Goal: Information Seeking & Learning: Learn about a topic

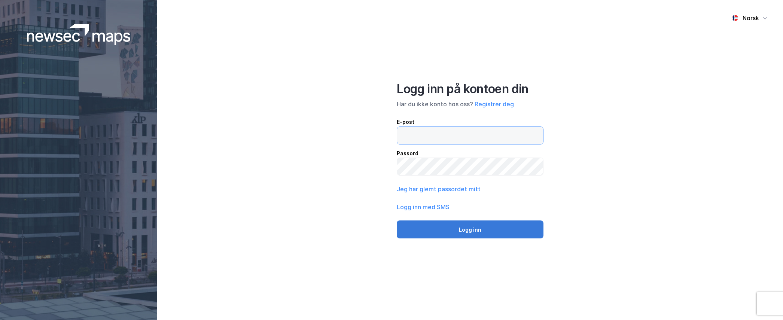
type input "[EMAIL_ADDRESS][DOMAIN_NAME]"
click at [496, 228] on button "Logg inn" at bounding box center [470, 230] width 147 height 18
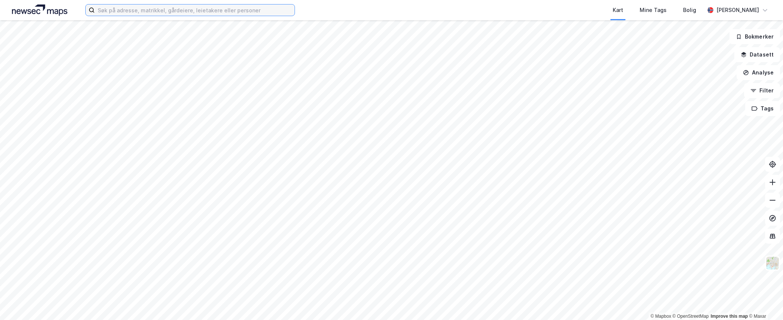
click at [108, 9] on input at bounding box center [195, 9] width 200 height 11
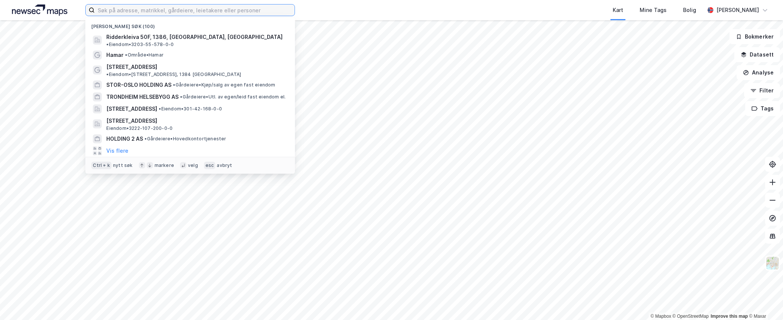
paste input "[STREET_ADDRESS]"
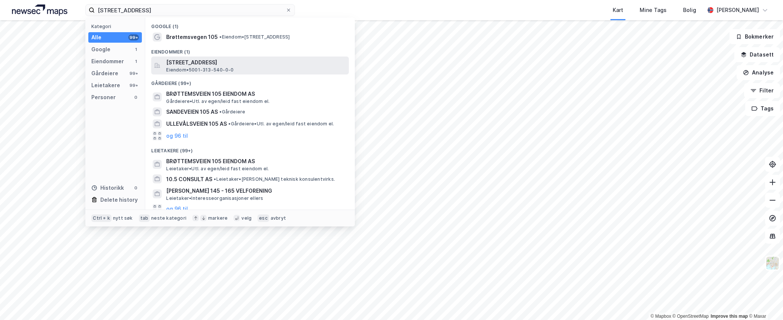
click at [231, 66] on span "[STREET_ADDRESS]" at bounding box center [256, 62] width 180 height 9
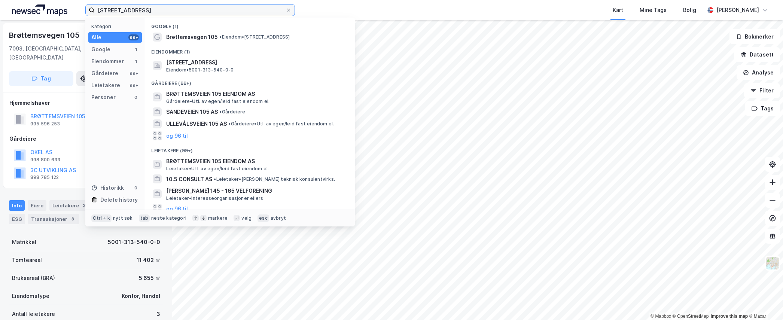
drag, startPoint x: 177, startPoint y: 10, endPoint x: 49, endPoint y: 7, distance: 127.7
click at [49, 7] on div "[STREET_ADDRESS] Kategori Alle 99+ Google 1 Eiendommer 1 Gårdeiere 99+ Leietake…" at bounding box center [391, 10] width 783 height 20
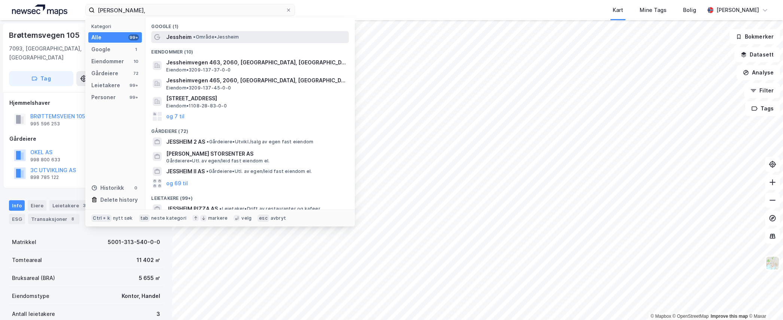
click at [198, 42] on div "[PERSON_NAME] • Område • [GEOGRAPHIC_DATA]" at bounding box center [250, 37] width 198 height 12
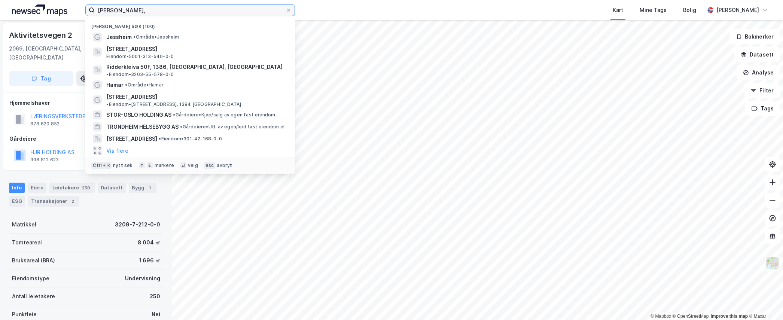
click at [171, 7] on input "[PERSON_NAME]," at bounding box center [190, 9] width 191 height 11
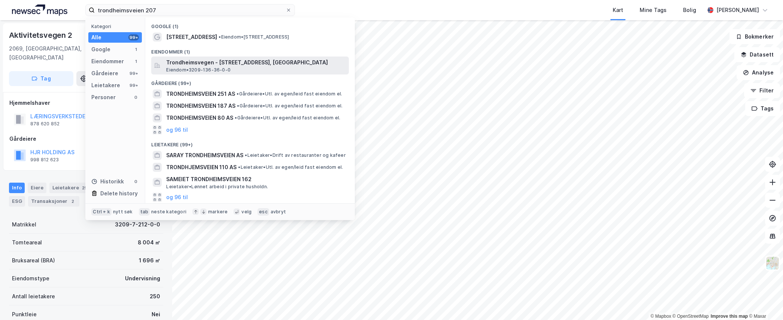
click at [216, 61] on span "Trondheimsvegen - [STREET_ADDRESS], [GEOGRAPHIC_DATA]" at bounding box center [256, 62] width 180 height 9
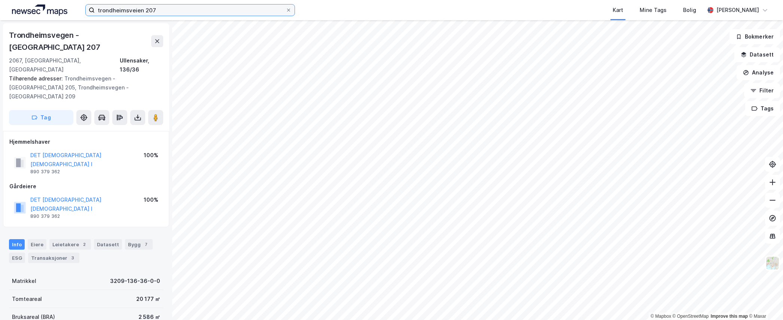
click at [163, 14] on input "trondheimsveien 207" at bounding box center [190, 9] width 191 height 11
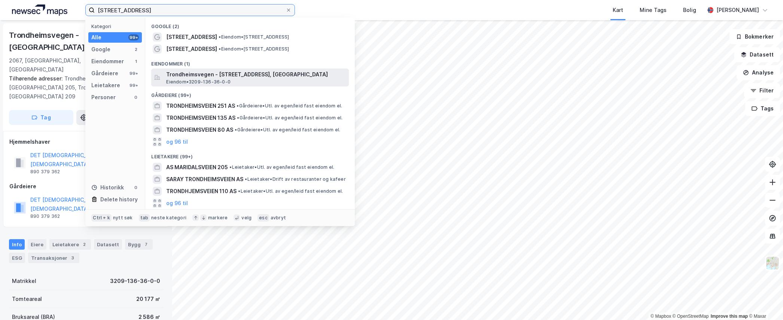
type input "[STREET_ADDRESS]"
click at [240, 75] on span "Trondheimsvegen - [STREET_ADDRESS], [GEOGRAPHIC_DATA]" at bounding box center [256, 74] width 180 height 9
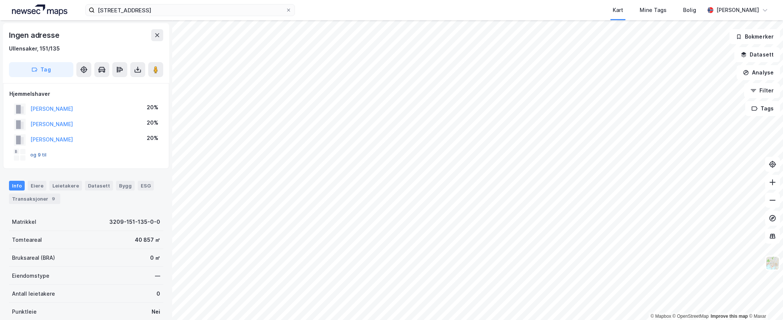
click at [0, 0] on button "og 9 til" at bounding box center [0, 0] width 0 height 0
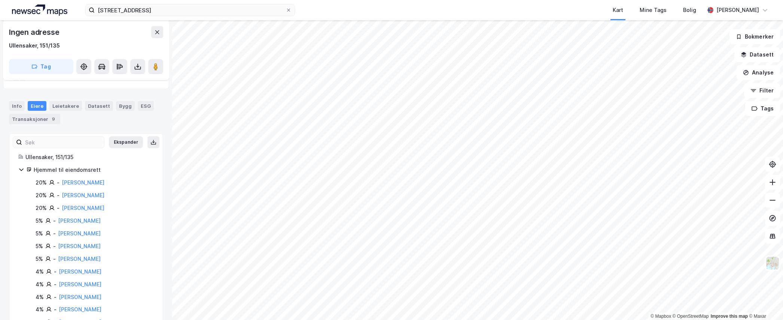
scroll to position [105, 0]
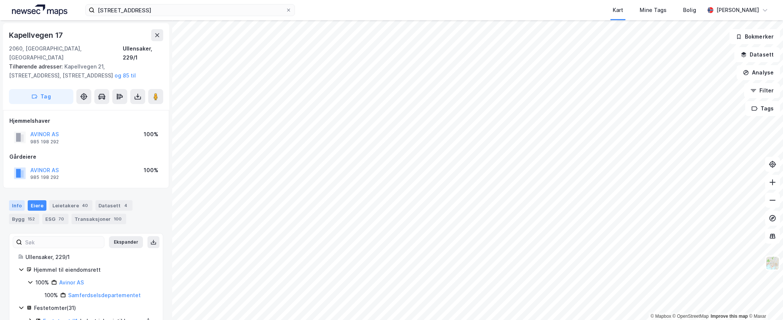
click at [18, 200] on div "Info" at bounding box center [17, 205] width 16 height 10
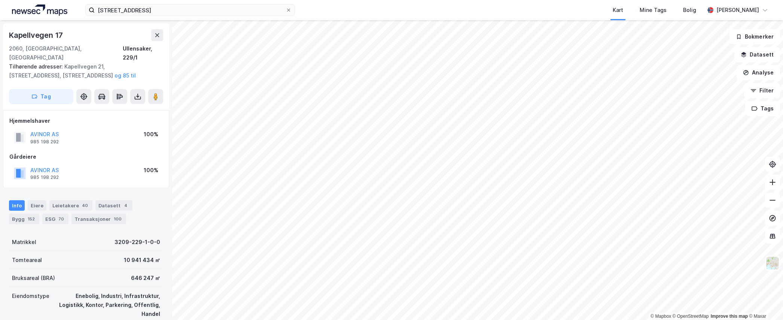
click at [377, 18] on div "trondheimsveien 205 Kart Mine Tags Bolig [PERSON_NAME] © Mapbox © OpenStreetMap…" at bounding box center [391, 160] width 783 height 320
click at [159, 31] on button at bounding box center [157, 35] width 12 height 12
